Goal: Task Accomplishment & Management: Manage account settings

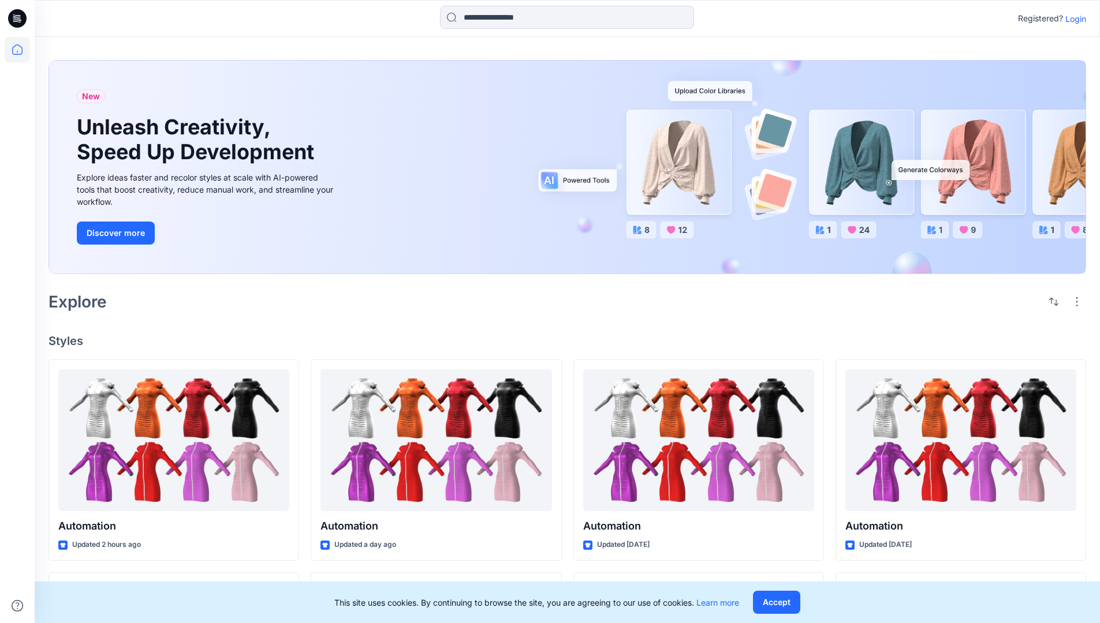
click at [1072, 18] on p "Login" at bounding box center [1075, 19] width 21 height 12
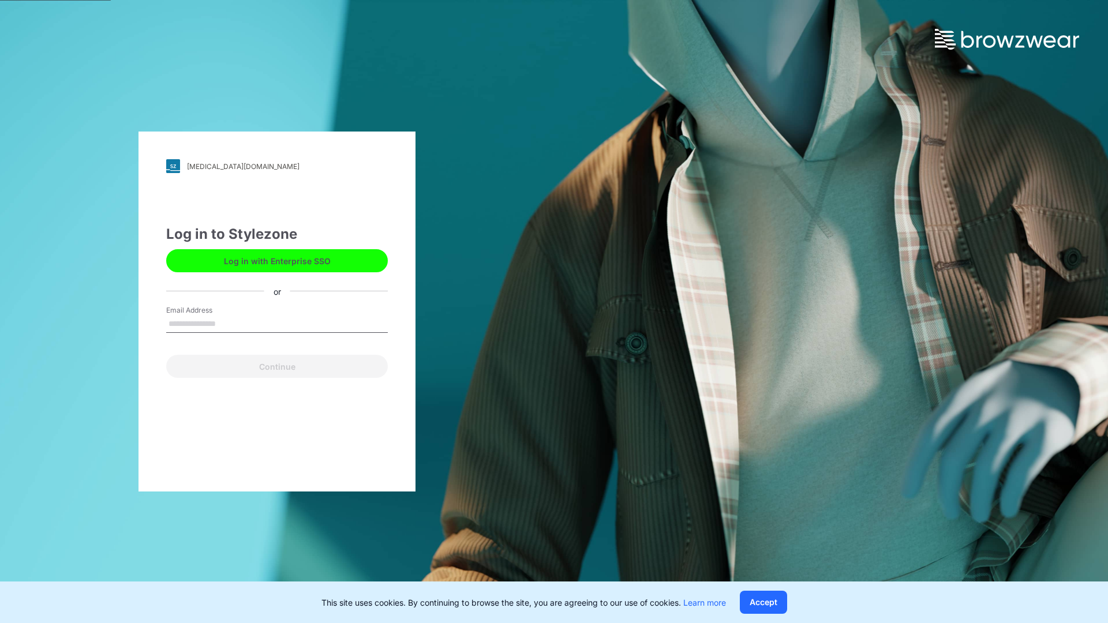
click at [228, 323] on input "Email Address" at bounding box center [277, 324] width 222 height 17
type input "**********"
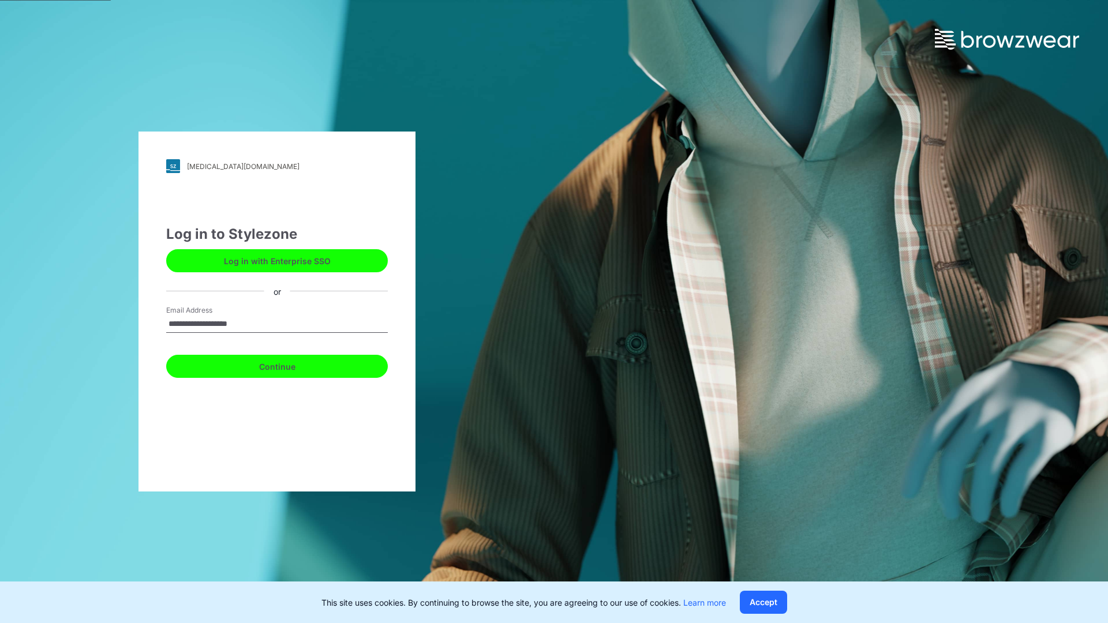
click at [290, 365] on button "Continue" at bounding box center [277, 366] width 222 height 23
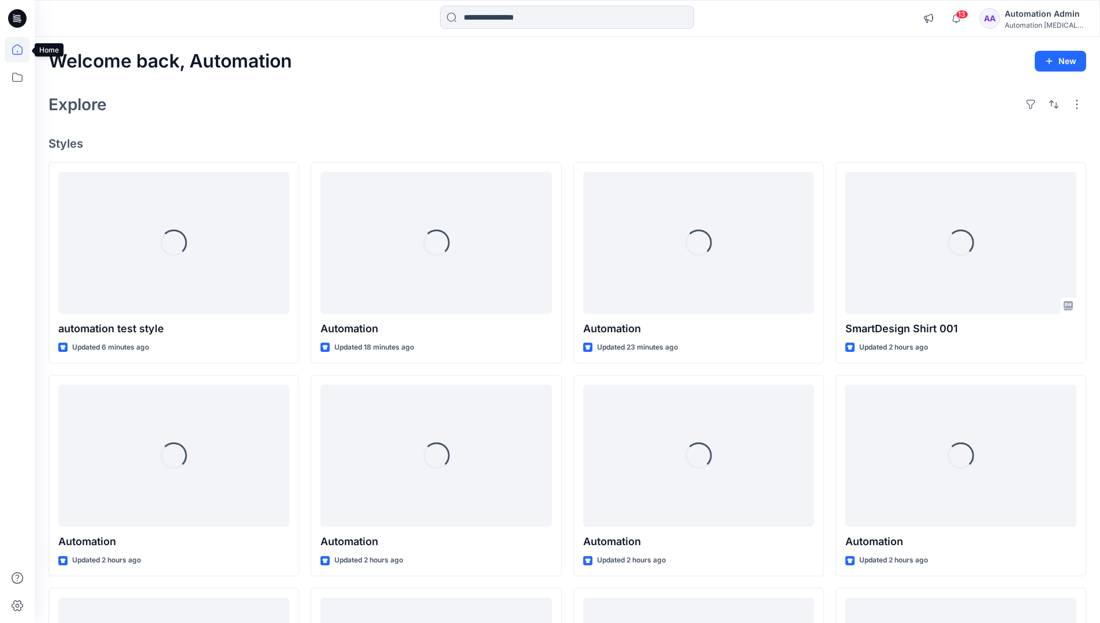
click at [22, 50] on icon at bounding box center [17, 49] width 10 height 10
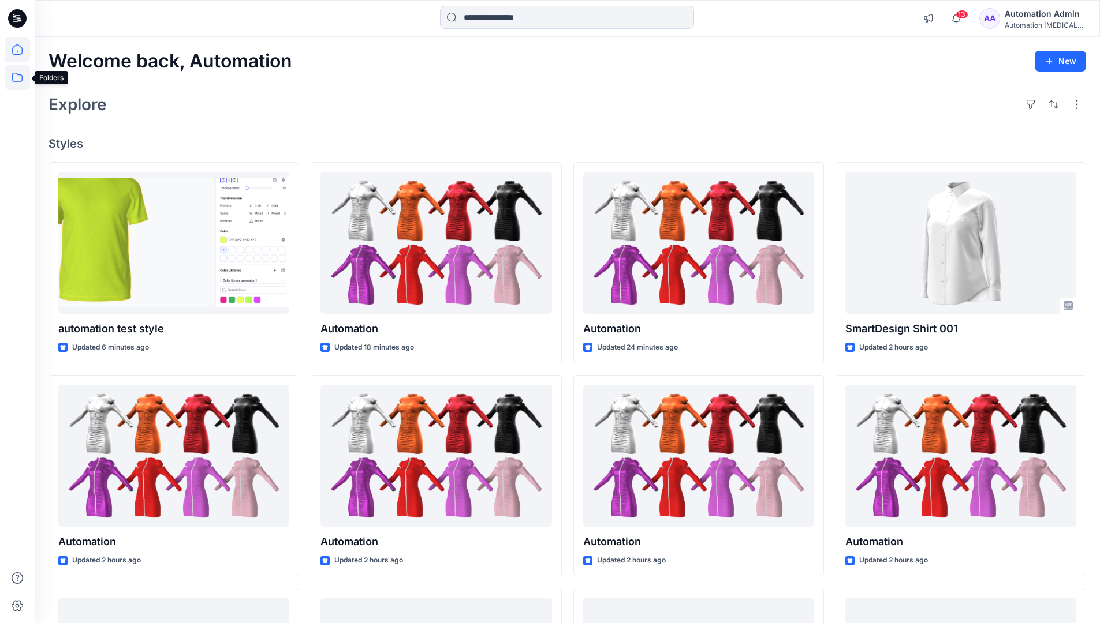
click at [20, 76] on icon at bounding box center [17, 77] width 25 height 25
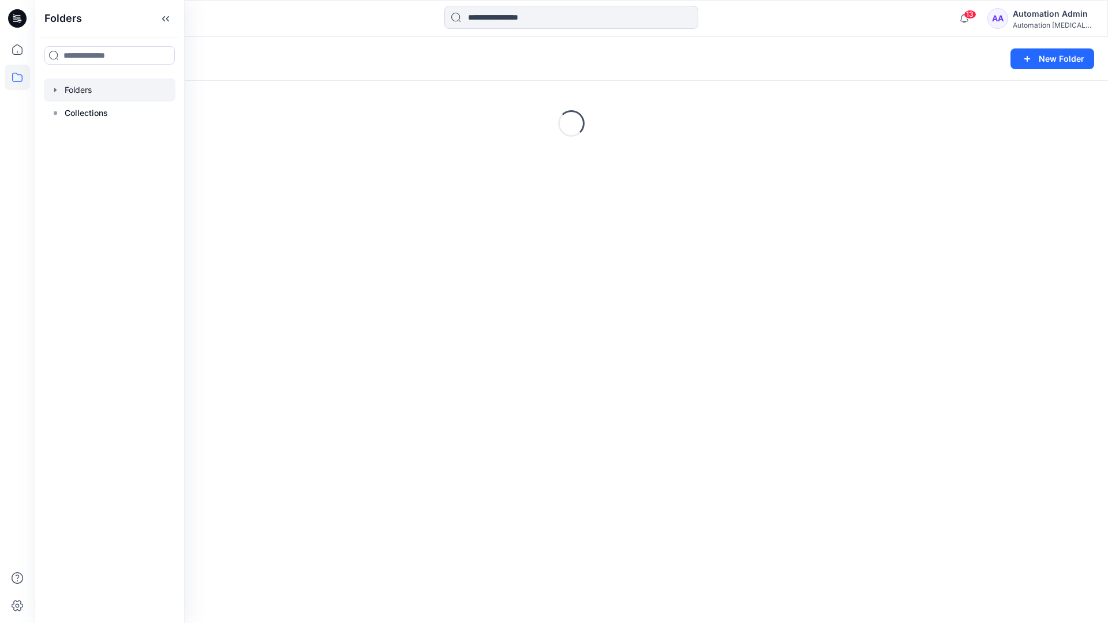
click at [412, 450] on div "Folders New Folder Loading..." at bounding box center [572, 330] width 1074 height 586
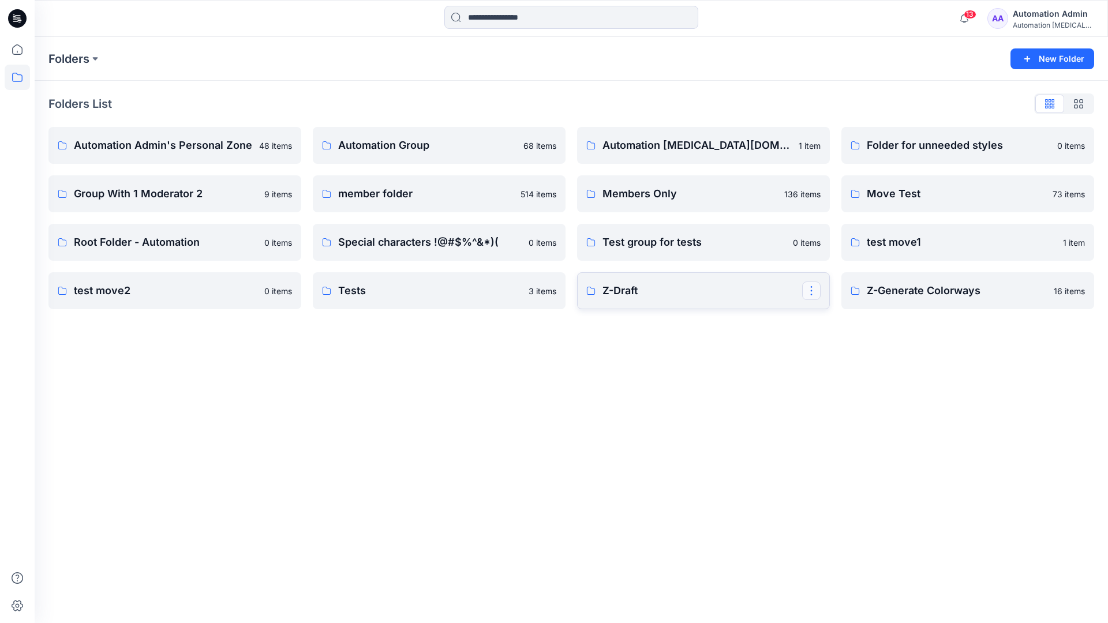
click at [809, 293] on button "button" at bounding box center [811, 291] width 18 height 18
click at [837, 320] on p "Edit" at bounding box center [832, 318] width 14 height 12
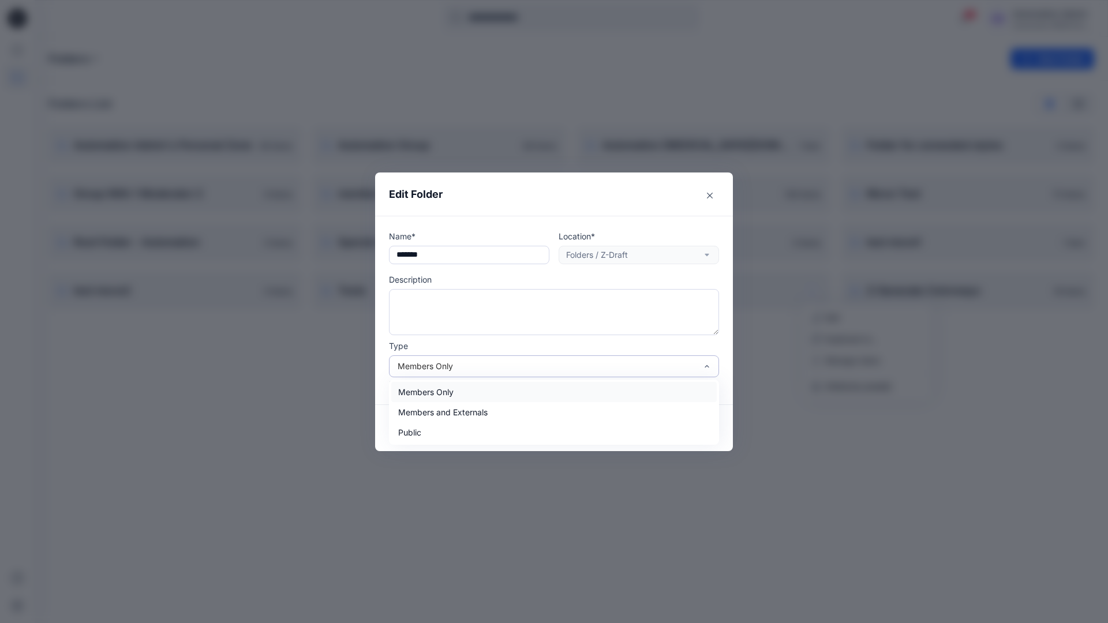
click at [577, 368] on div "Members Only" at bounding box center [547, 366] width 299 height 12
click at [510, 438] on div "Public" at bounding box center [554, 433] width 326 height 20
click at [679, 431] on button "Save" at bounding box center [691, 428] width 55 height 18
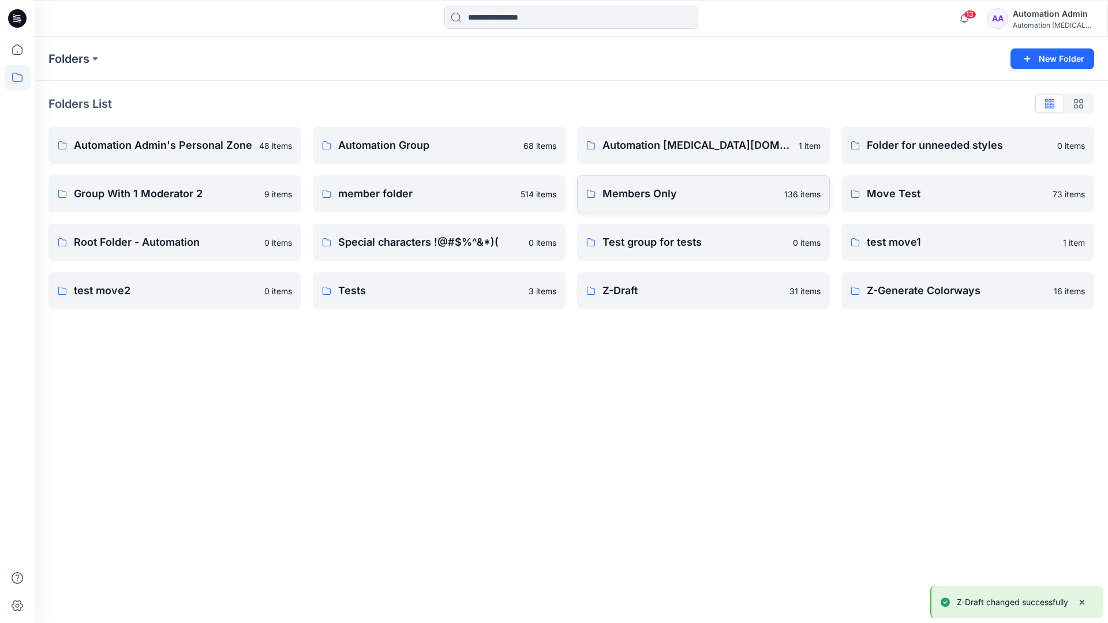
click at [758, 201] on p "Members Only" at bounding box center [690, 194] width 175 height 16
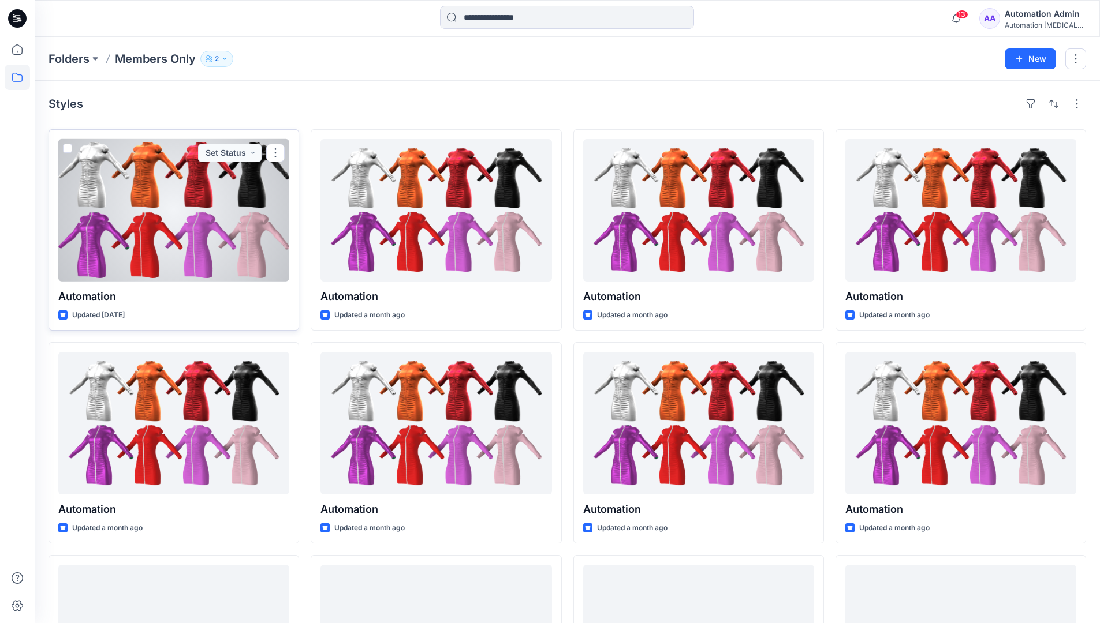
click at [67, 149] on span at bounding box center [67, 148] width 9 height 9
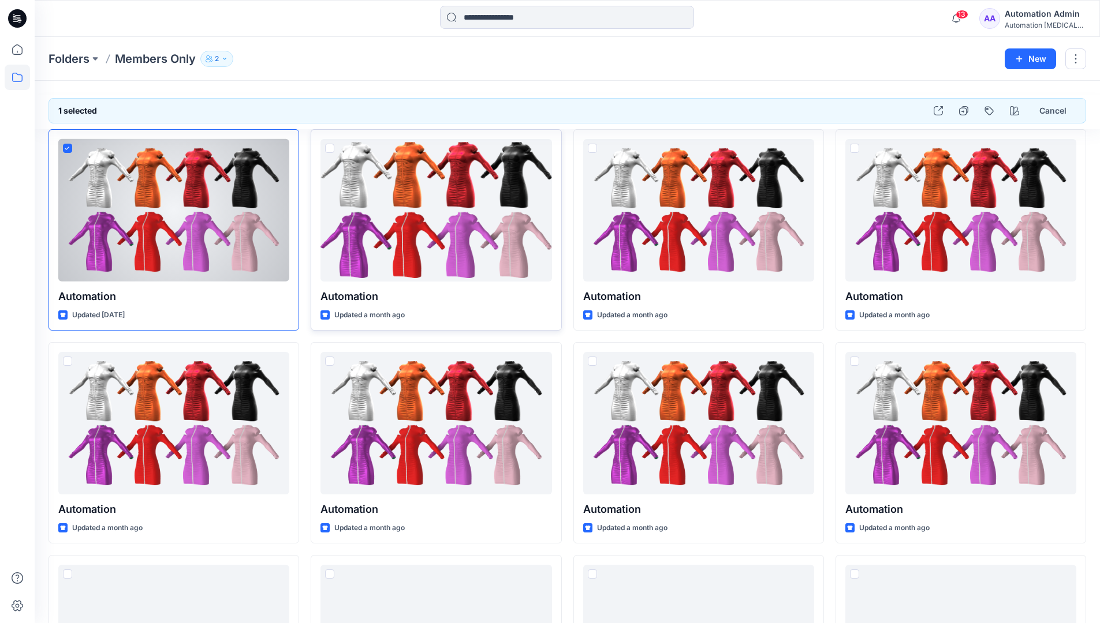
click at [328, 149] on span at bounding box center [329, 148] width 9 height 9
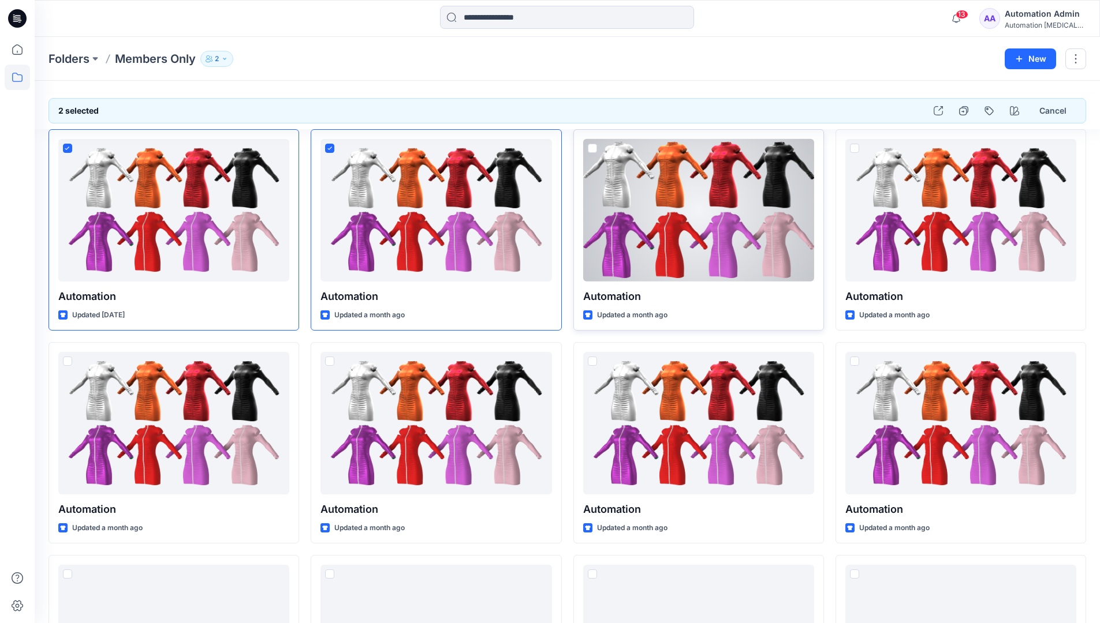
click at [591, 148] on span at bounding box center [592, 148] width 9 height 9
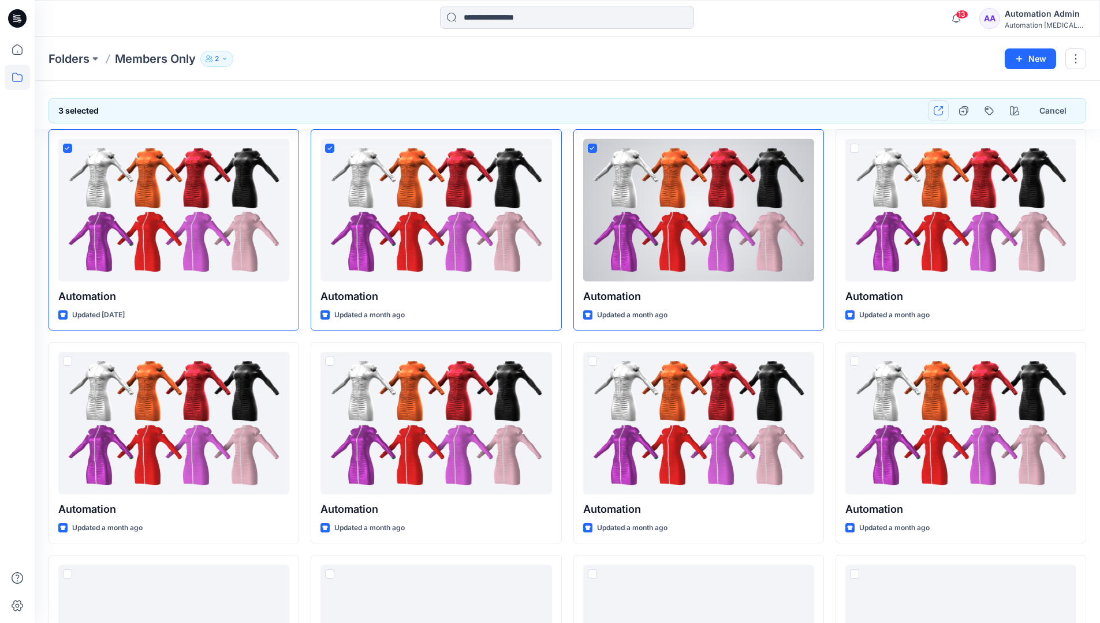
click at [941, 114] on icon "button" at bounding box center [937, 110] width 9 height 9
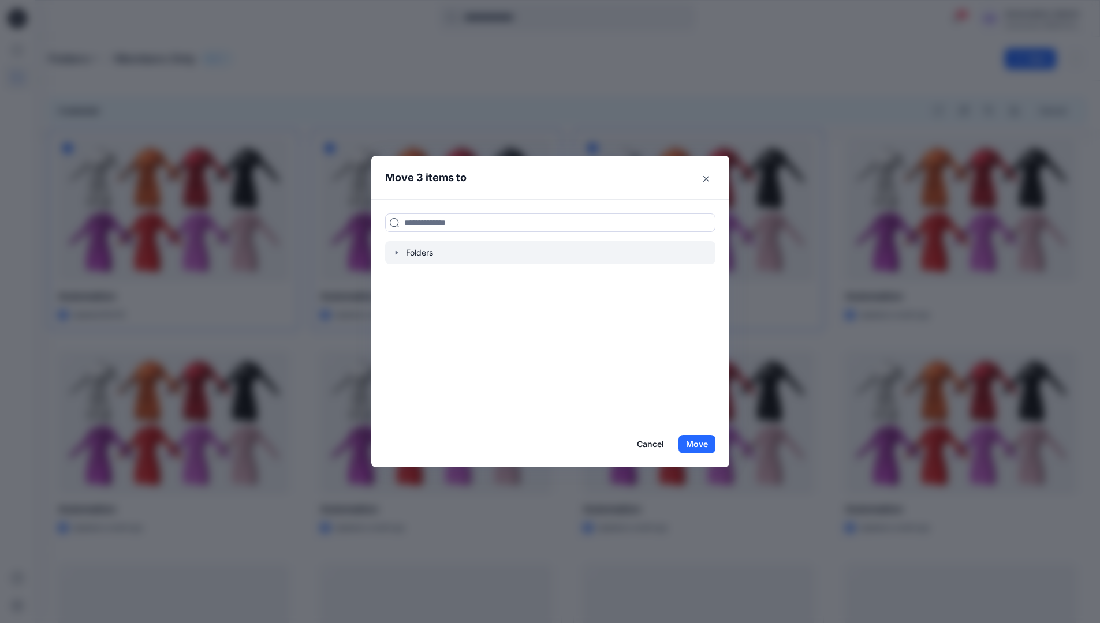
click at [397, 252] on icon "button" at bounding box center [396, 253] width 2 height 4
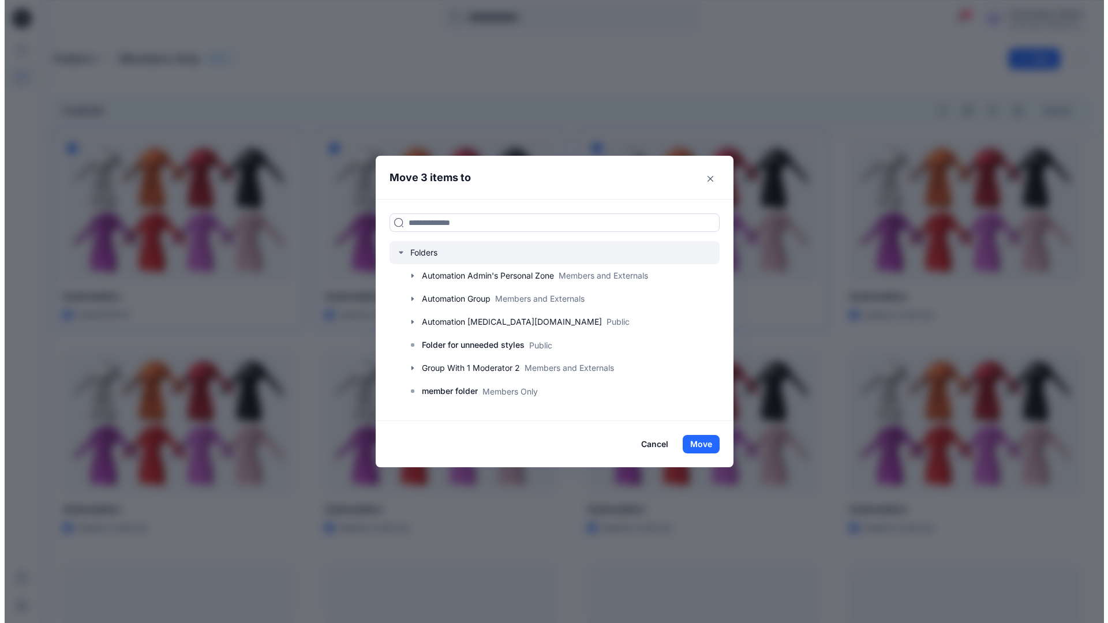
scroll to position [227, 0]
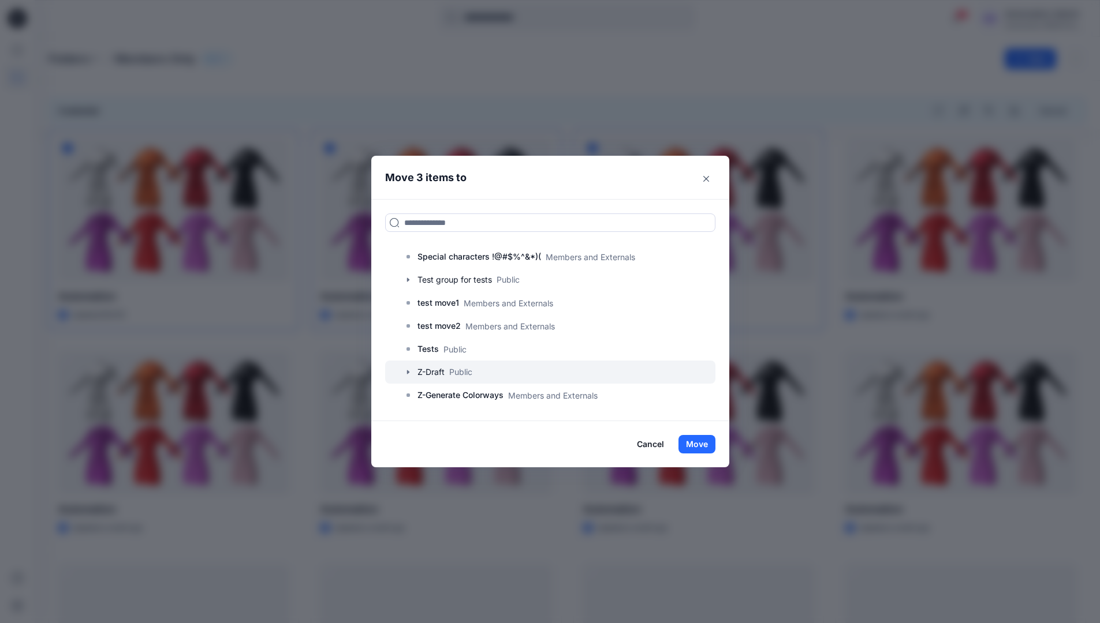
click at [461, 374] on div at bounding box center [550, 372] width 330 height 23
click at [702, 447] on button "Move" at bounding box center [696, 444] width 37 height 18
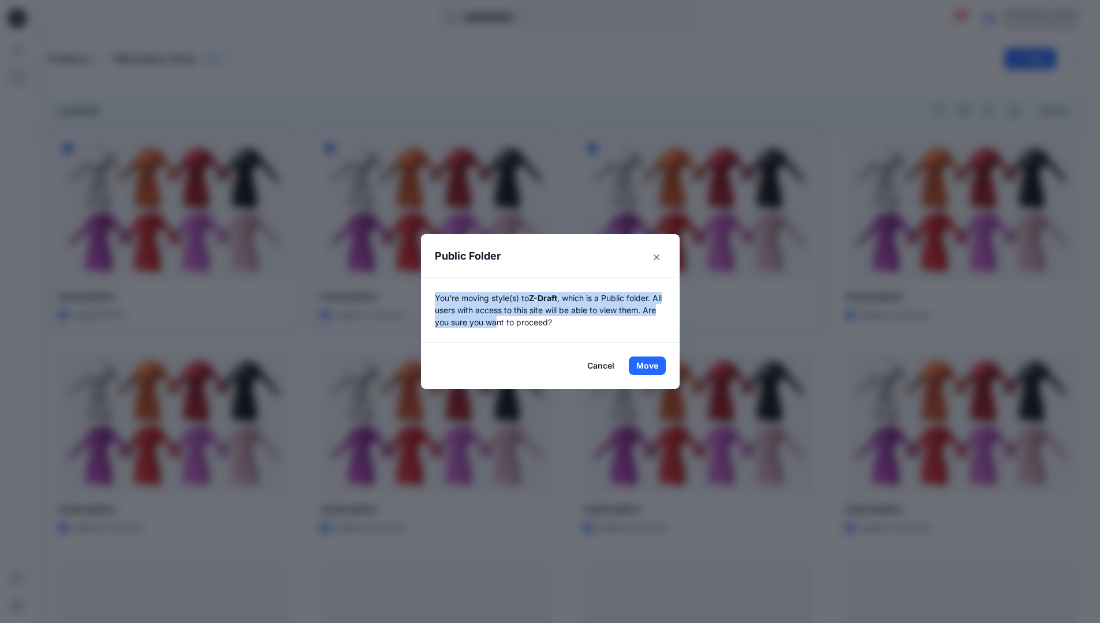
drag, startPoint x: 702, startPoint y: 447, endPoint x: 515, endPoint y: 326, distance: 222.4
click at [515, 326] on p "You're moving style(s) to Z-Draft , which is a Public folder. All users with ac…" at bounding box center [550, 310] width 231 height 36
click at [651, 366] on button "Move" at bounding box center [647, 366] width 37 height 18
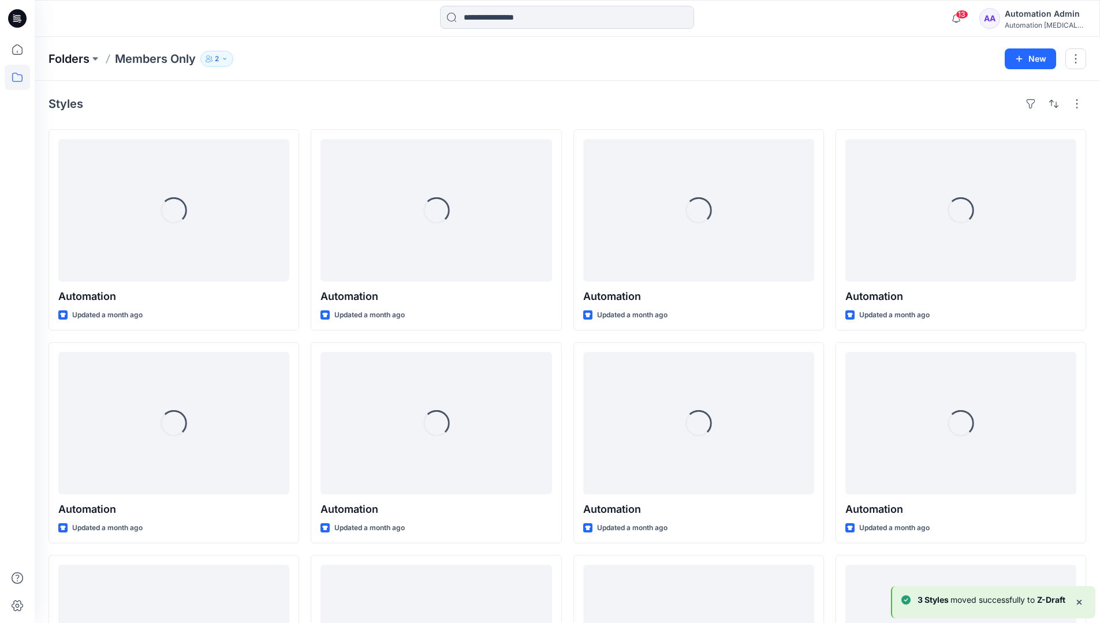
click at [70, 60] on p "Folders" at bounding box center [68, 59] width 41 height 16
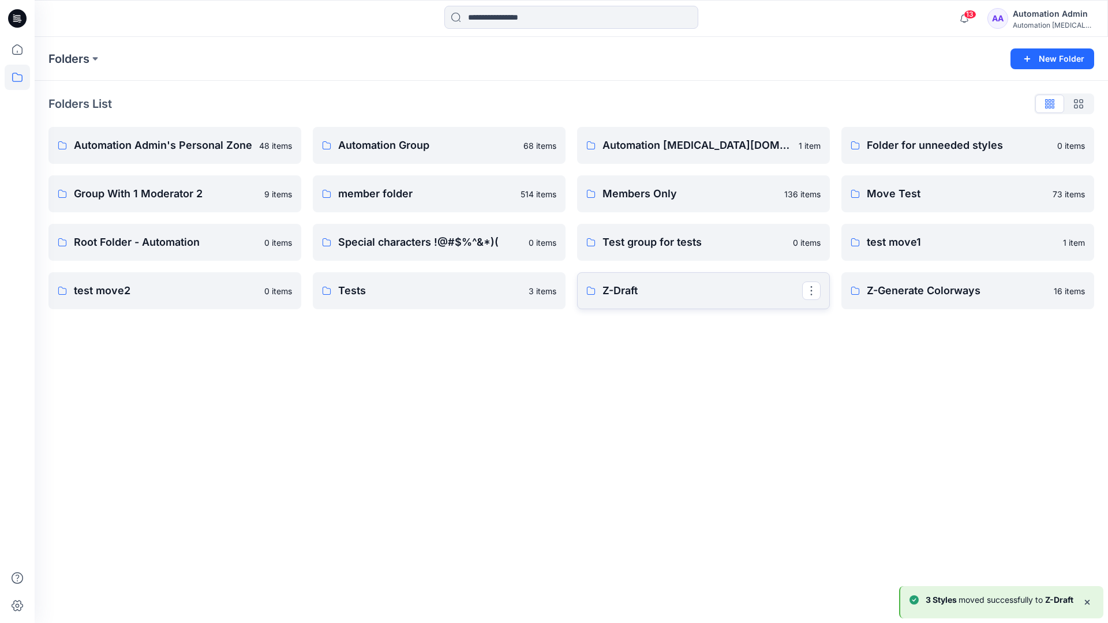
click at [636, 286] on p "Z-Draft" at bounding box center [703, 291] width 200 height 16
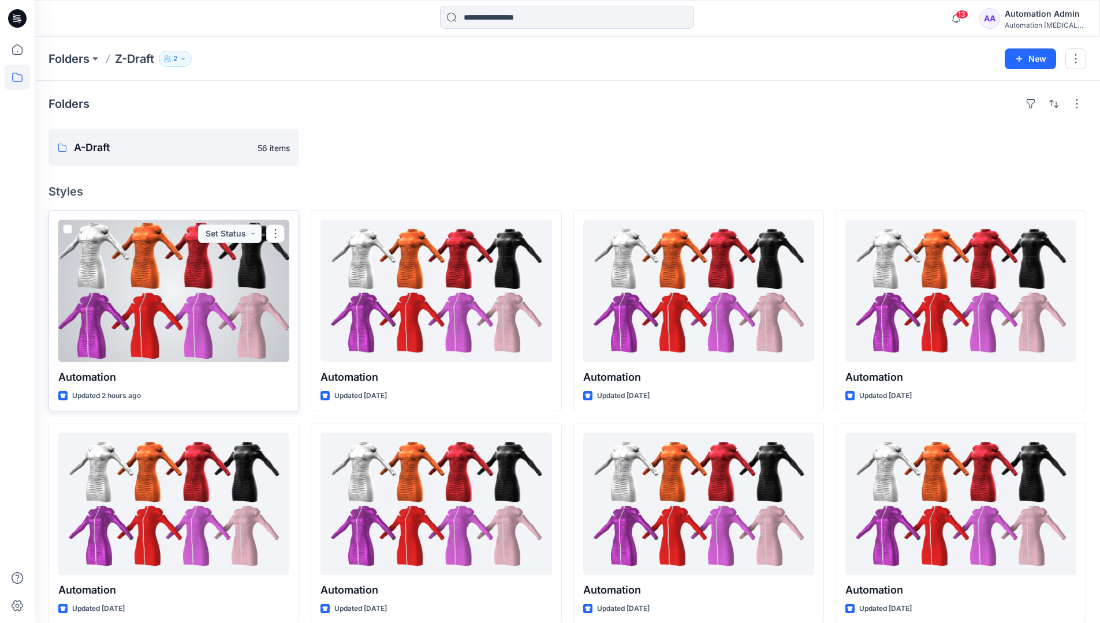
click at [67, 231] on span at bounding box center [67, 229] width 9 height 9
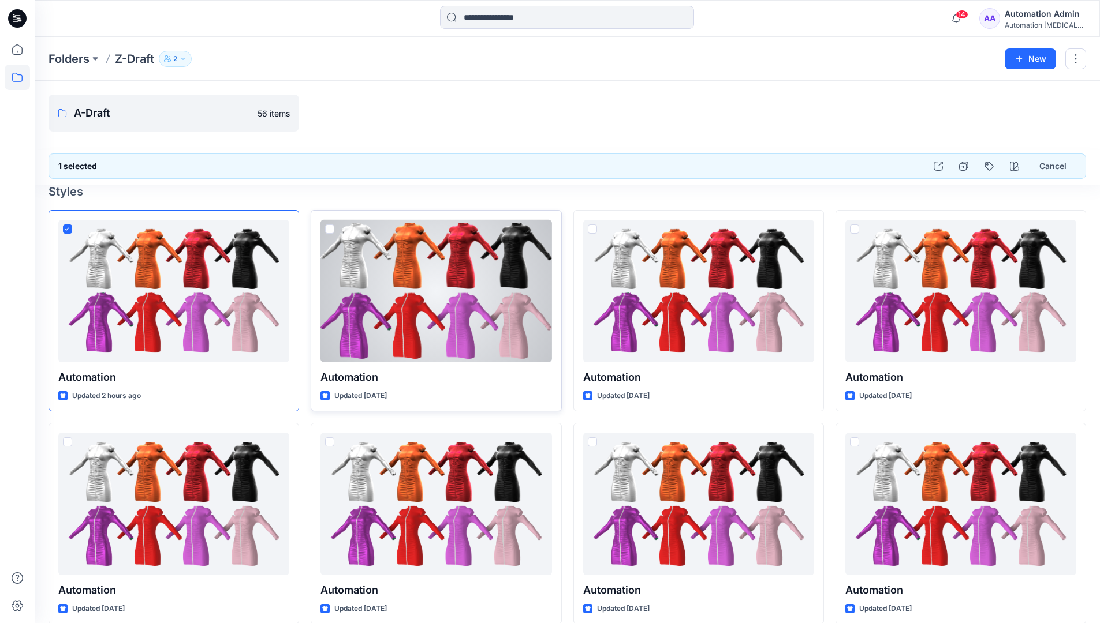
click at [331, 230] on span at bounding box center [329, 229] width 9 height 9
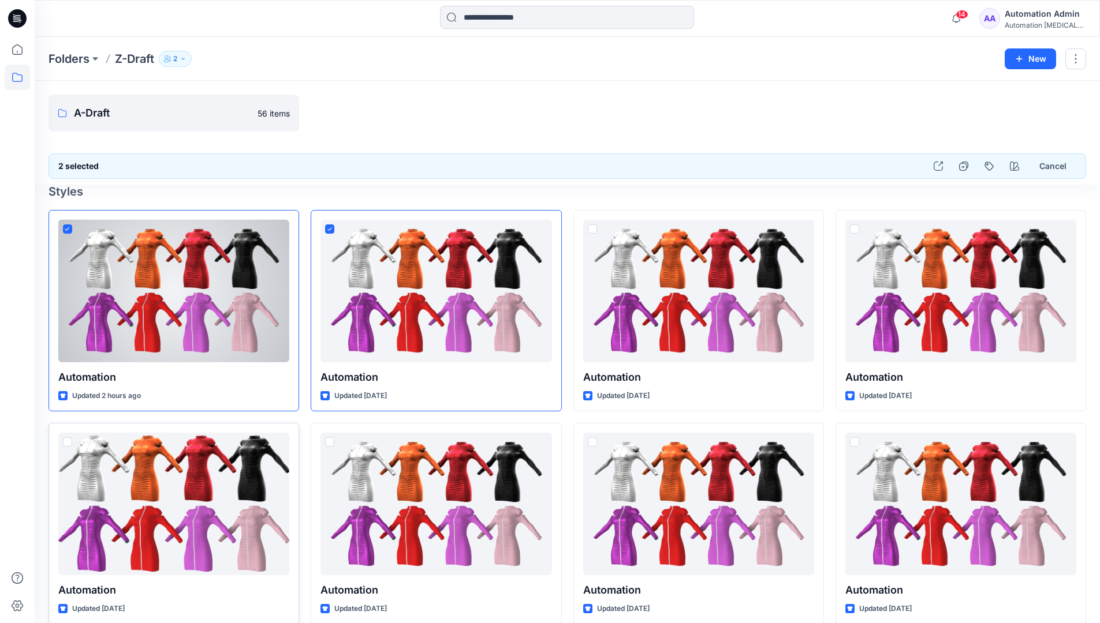
click at [69, 443] on span at bounding box center [67, 442] width 9 height 9
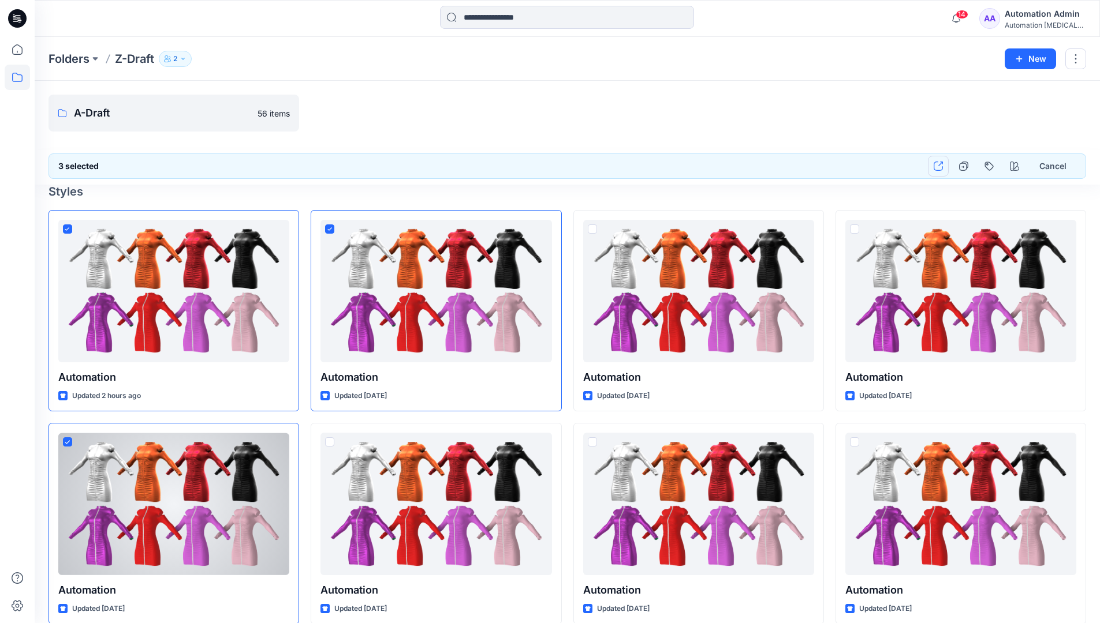
click at [936, 166] on icon "button" at bounding box center [937, 166] width 9 height 9
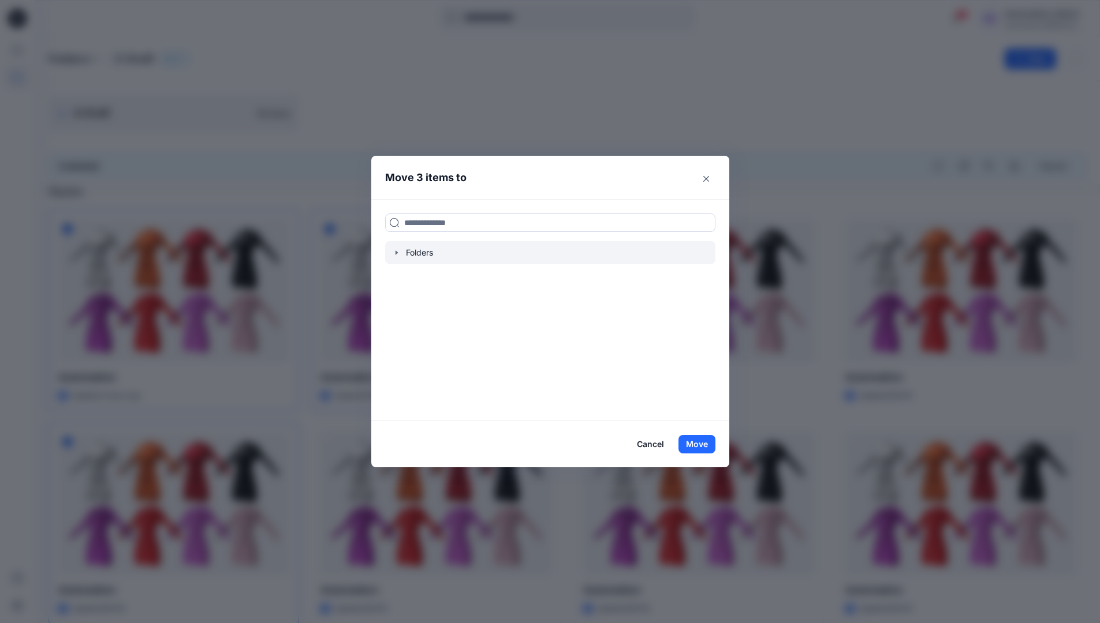
click at [397, 252] on icon "button" at bounding box center [396, 253] width 2 height 4
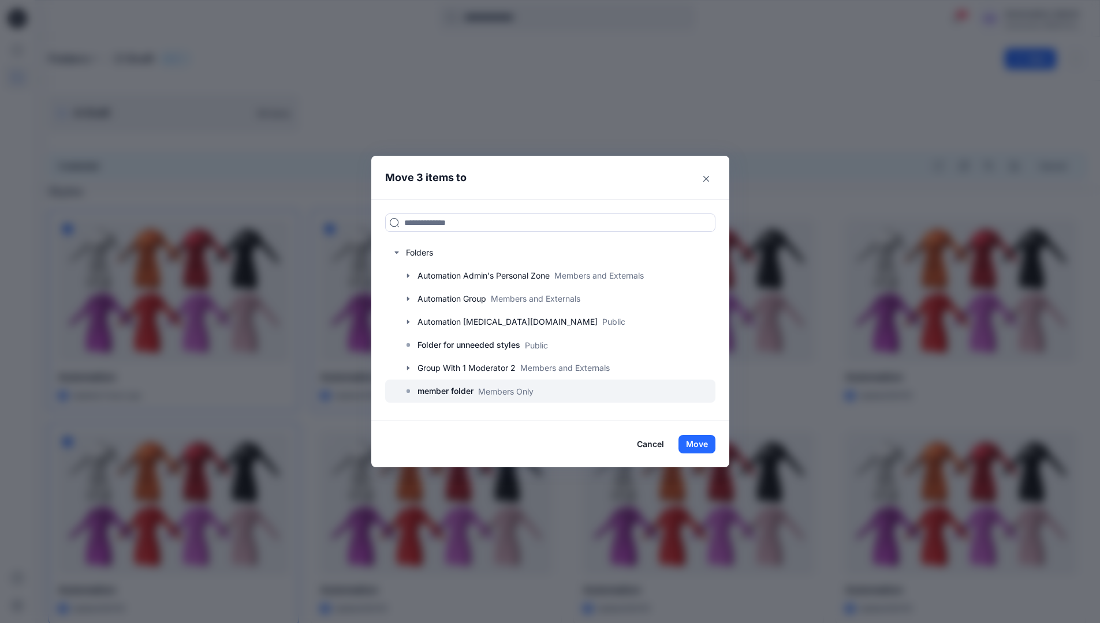
click at [455, 392] on p "member folder" at bounding box center [445, 391] width 56 height 14
click at [694, 442] on button "Move" at bounding box center [696, 444] width 37 height 18
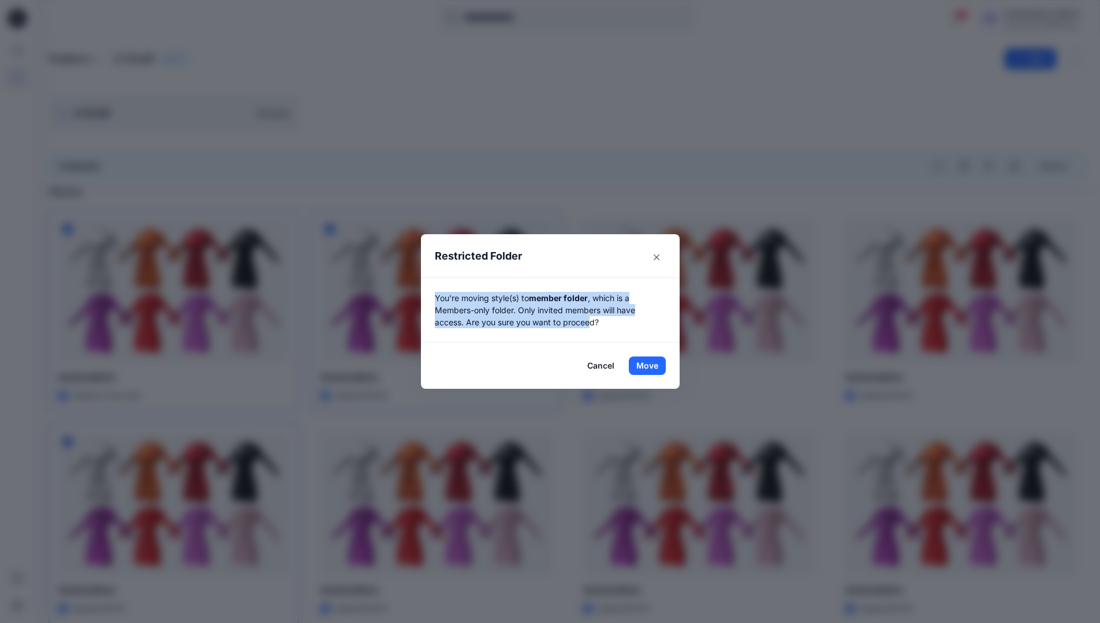
drag, startPoint x: 694, startPoint y: 442, endPoint x: 595, endPoint y: 331, distance: 148.4
click at [595, 331] on div "You're moving style(s) to member folder , which is a Members-only folder. Only …" at bounding box center [550, 310] width 259 height 65
click at [651, 366] on button "Move" at bounding box center [647, 366] width 37 height 18
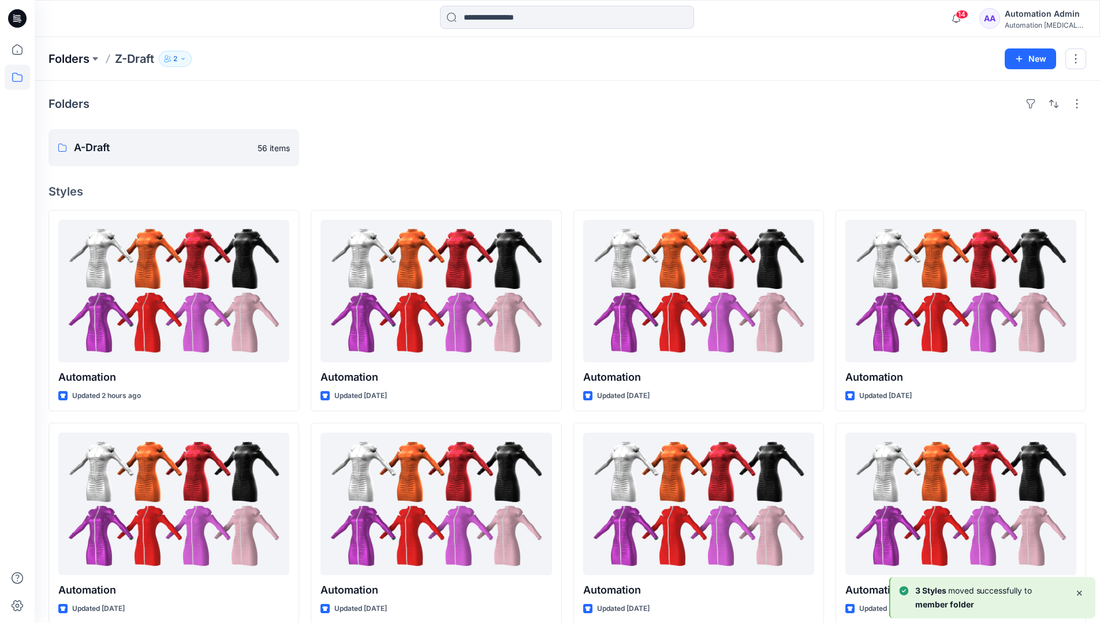
click at [63, 58] on p "Folders" at bounding box center [68, 59] width 41 height 16
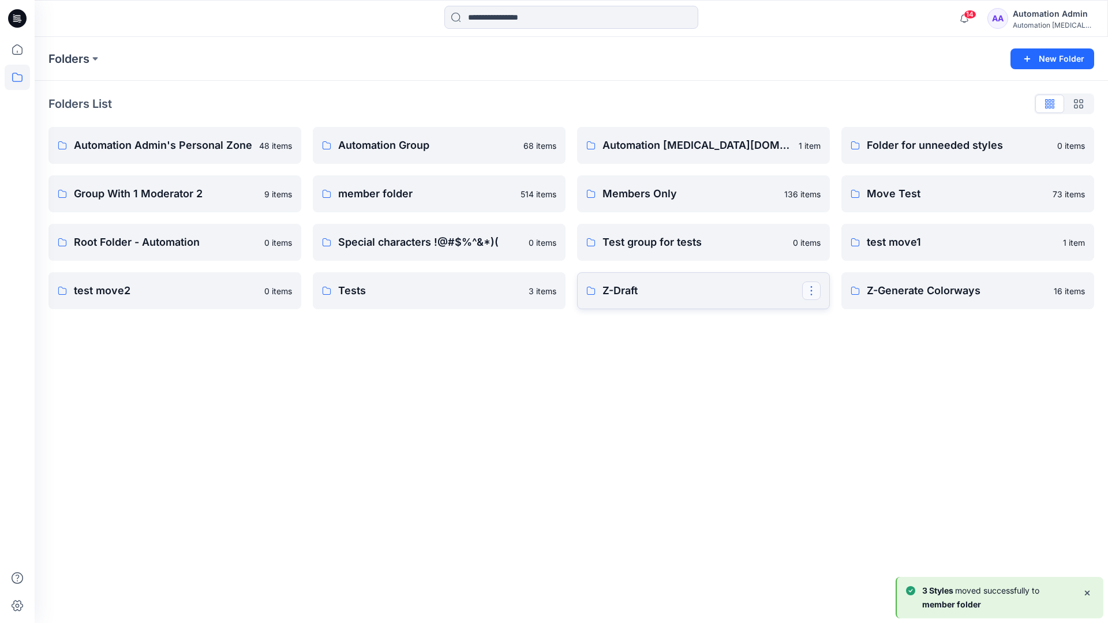
click at [813, 286] on button "button" at bounding box center [811, 291] width 18 height 18
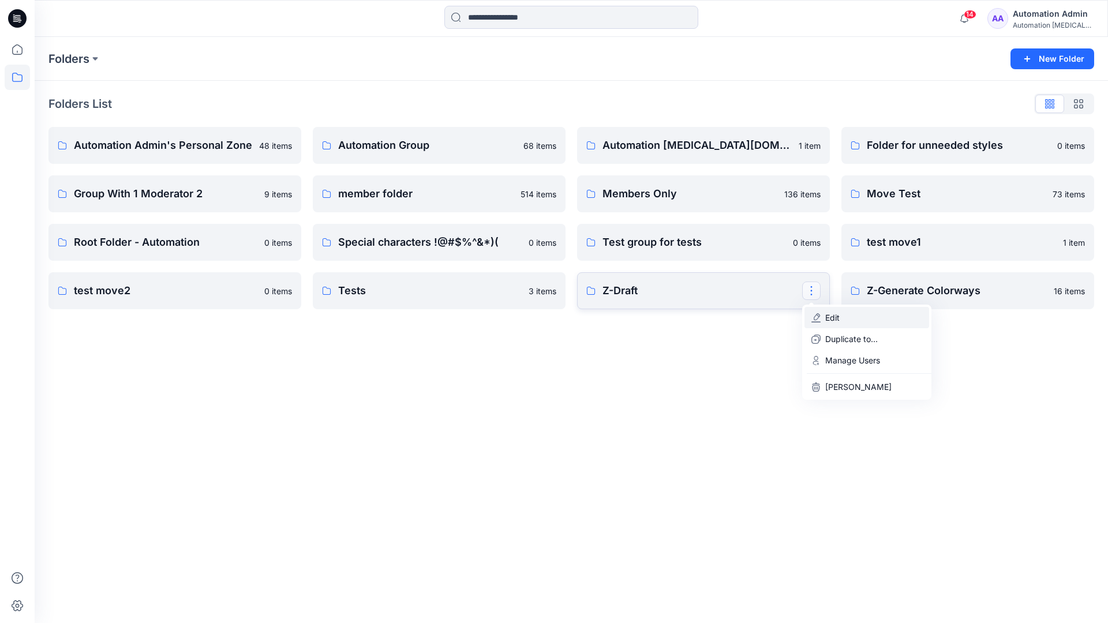
click at [852, 322] on button "Edit" at bounding box center [867, 317] width 125 height 21
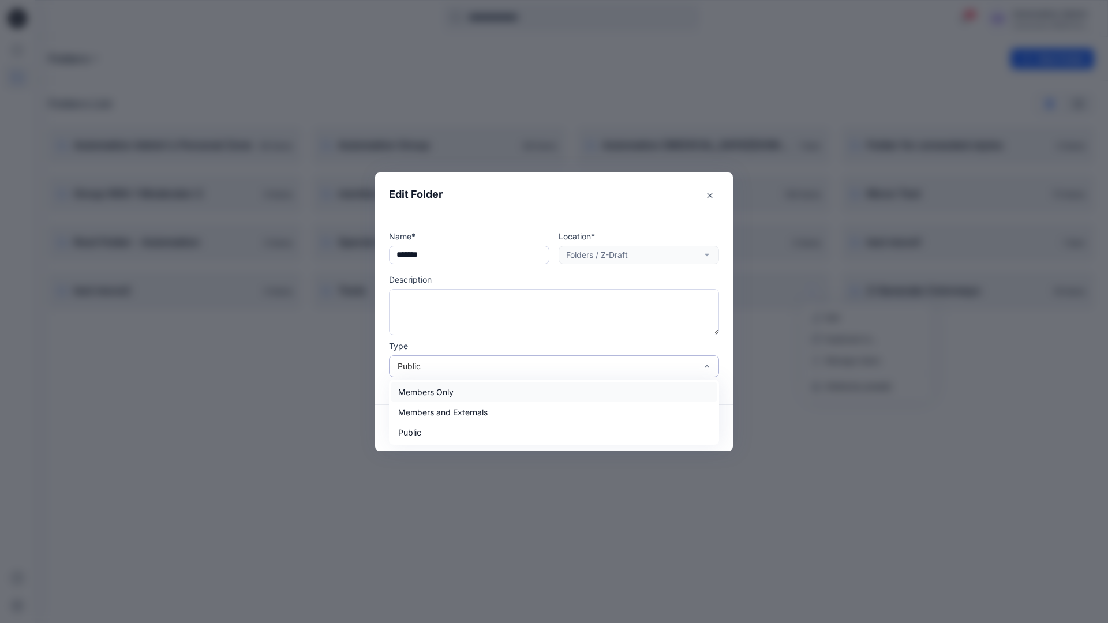
click at [432, 363] on div "Public" at bounding box center [547, 366] width 299 height 12
click at [431, 393] on div "Members Only" at bounding box center [554, 392] width 326 height 20
click at [686, 426] on button "Save" at bounding box center [691, 428] width 55 height 18
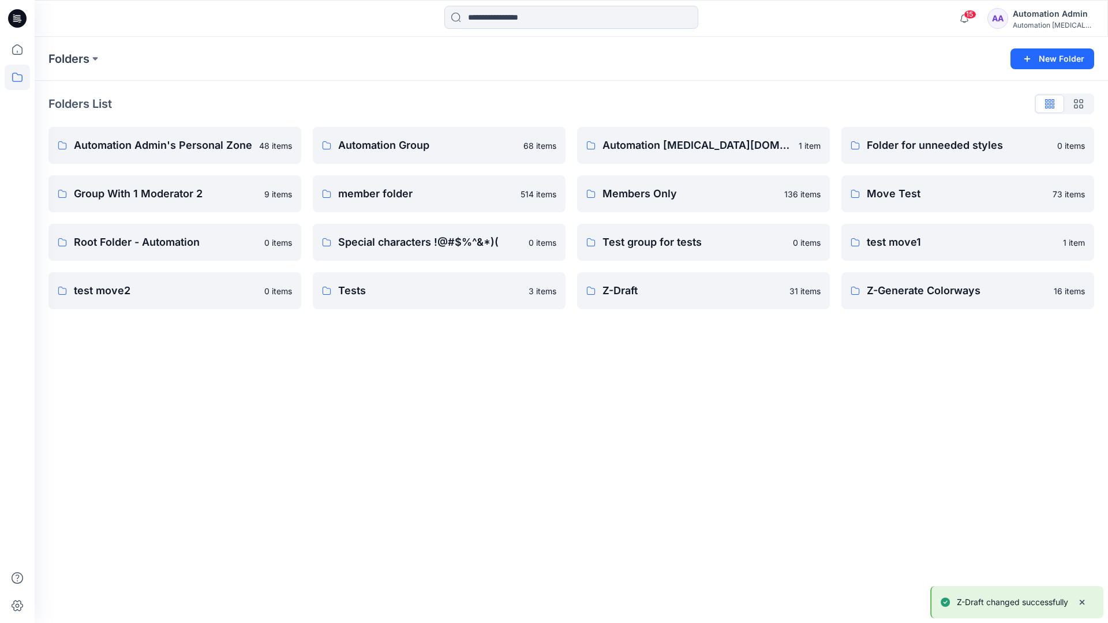
click at [1034, 18] on div "Automation Admin" at bounding box center [1053, 14] width 81 height 14
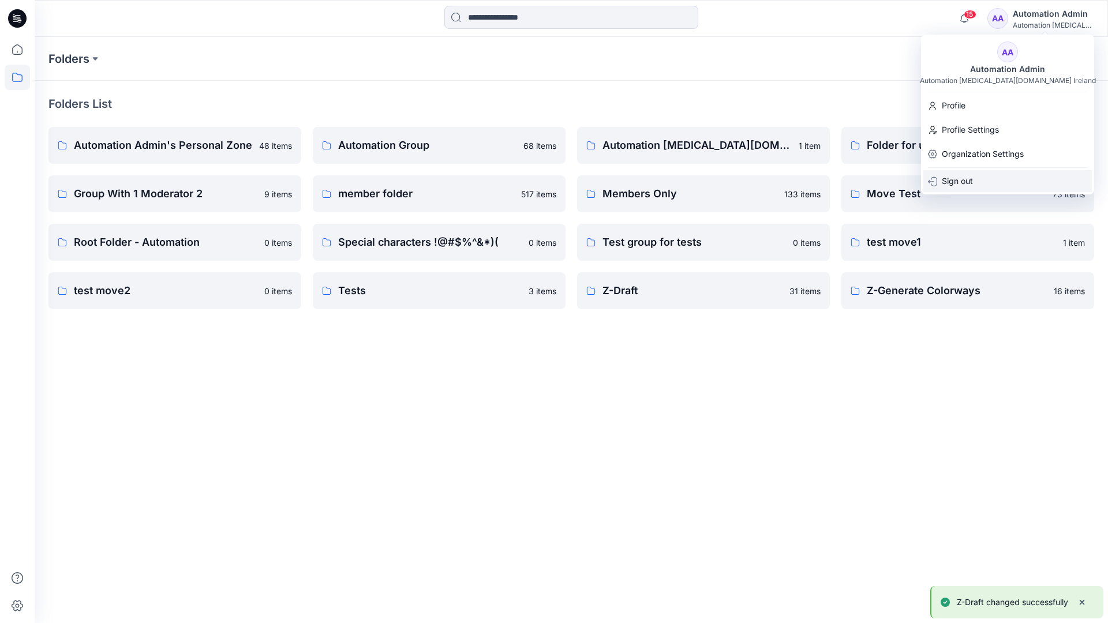
click at [974, 179] on div "Sign out" at bounding box center [1008, 181] width 169 height 22
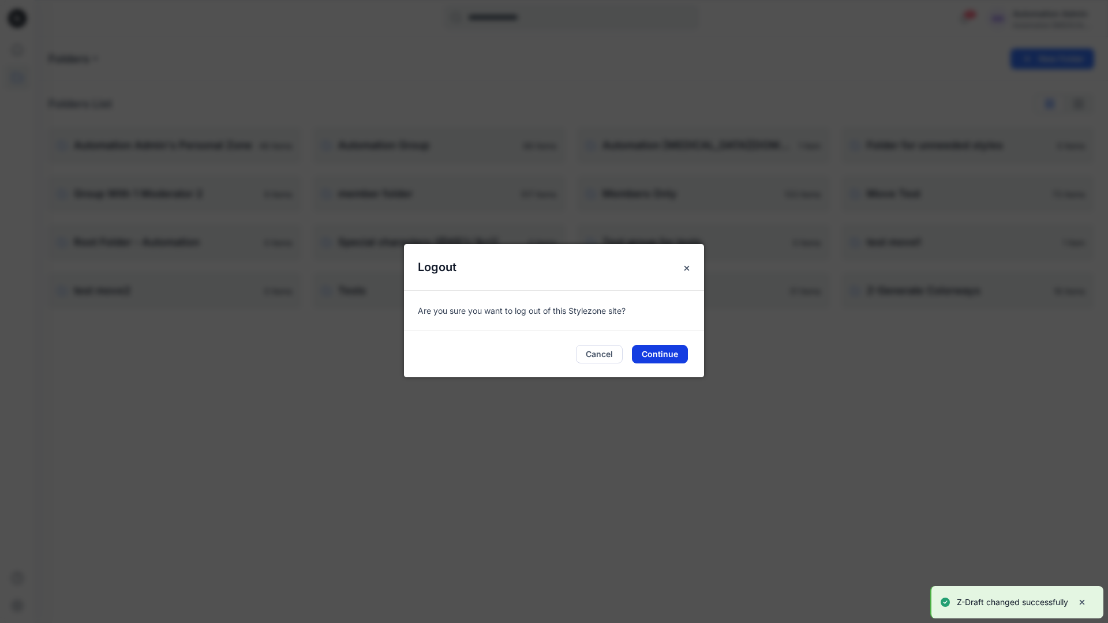
click at [681, 357] on button "Continue" at bounding box center [660, 354] width 56 height 18
